Goal: Navigation & Orientation: Go to known website

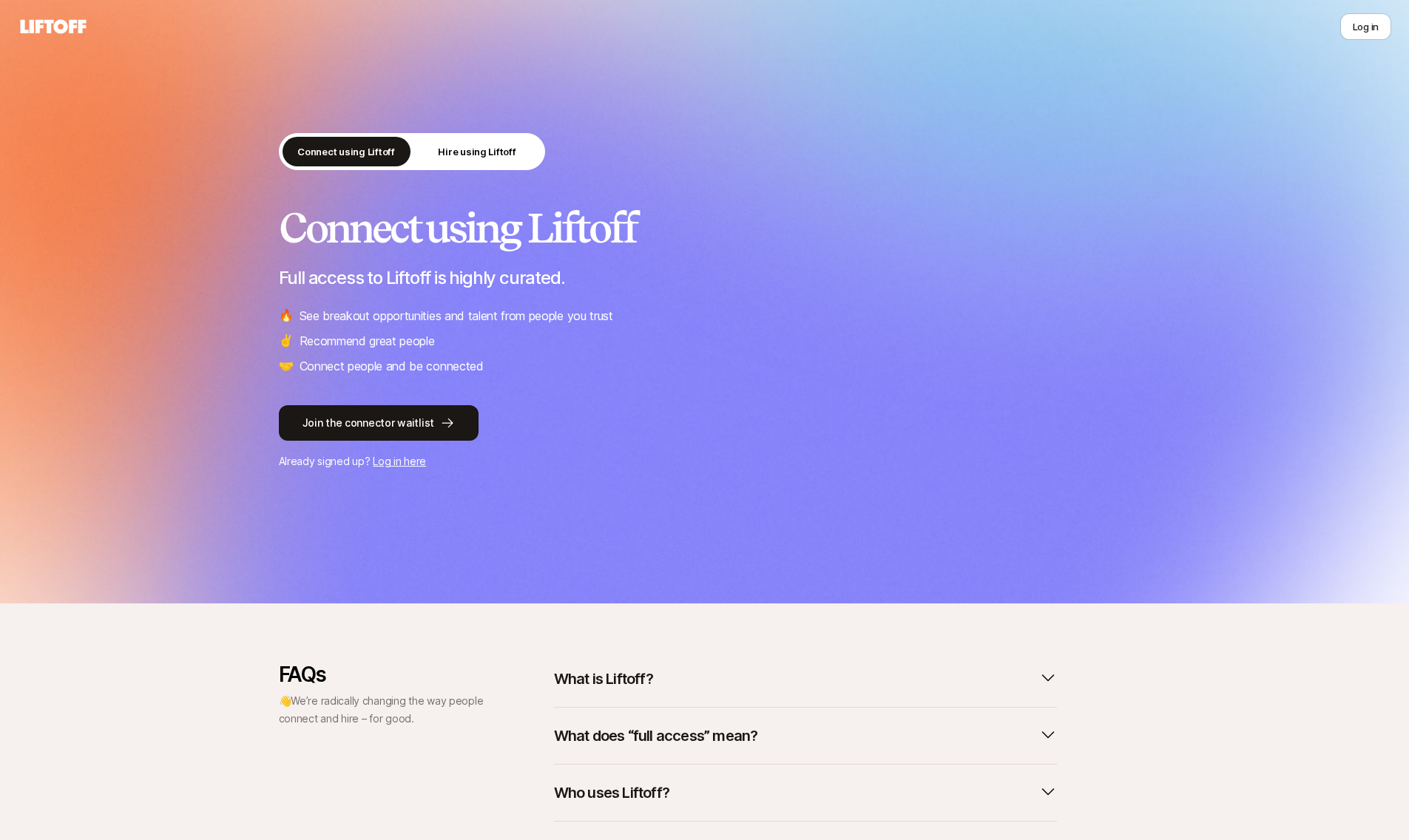
click at [1230, 407] on div "Connect using Liftoff Hire using Liftoff Connect using Liftoff Full access to L…" at bounding box center [704, 301] width 1409 height 604
